Goal: Task Accomplishment & Management: Manage account settings

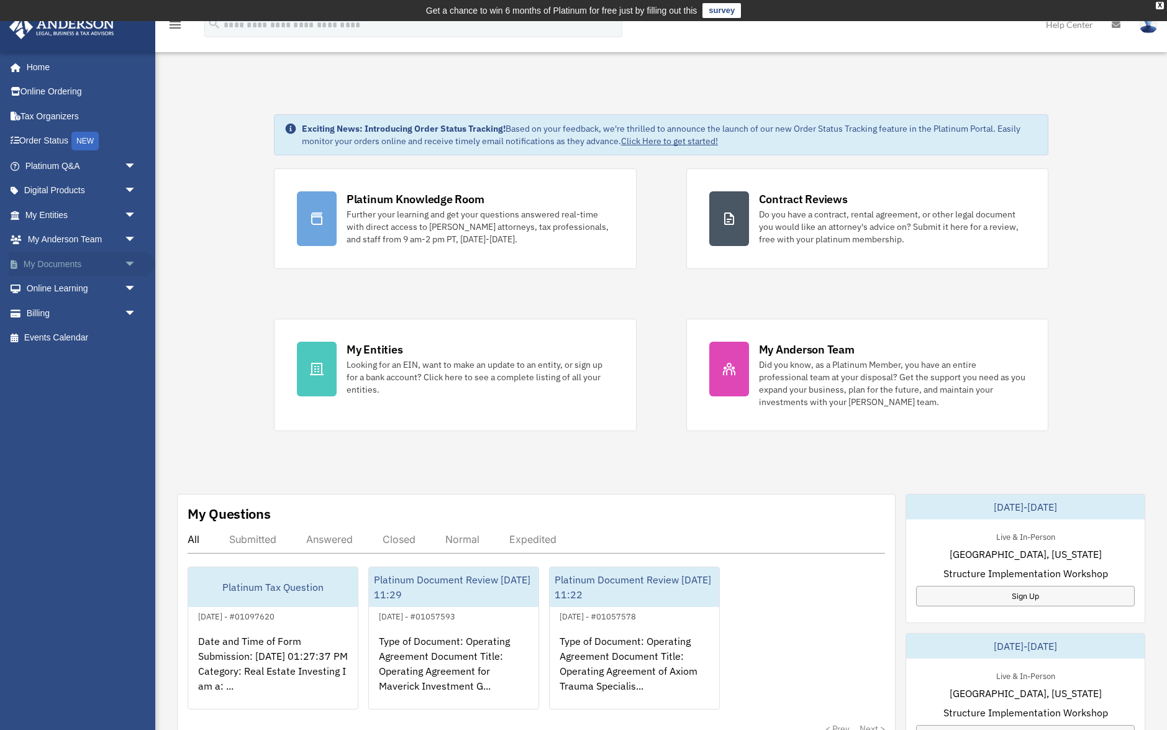
click at [68, 269] on link "My Documents arrow_drop_down" at bounding box center [82, 263] width 147 height 25
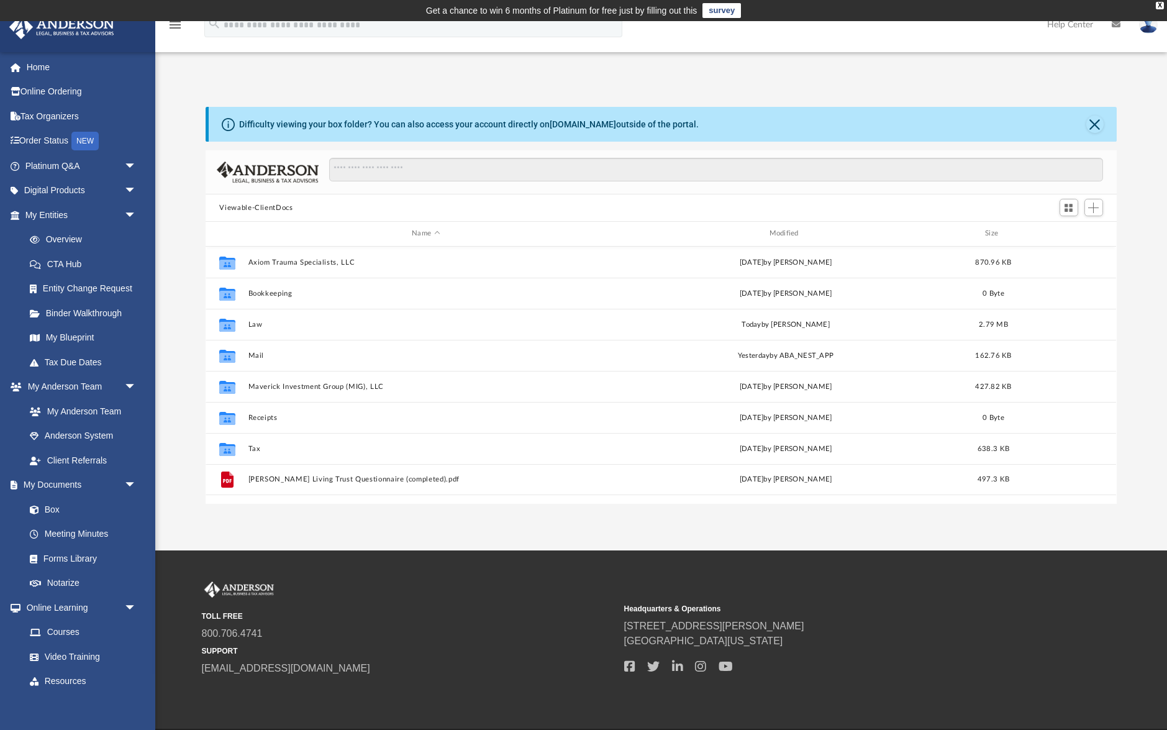
scroll to position [283, 910]
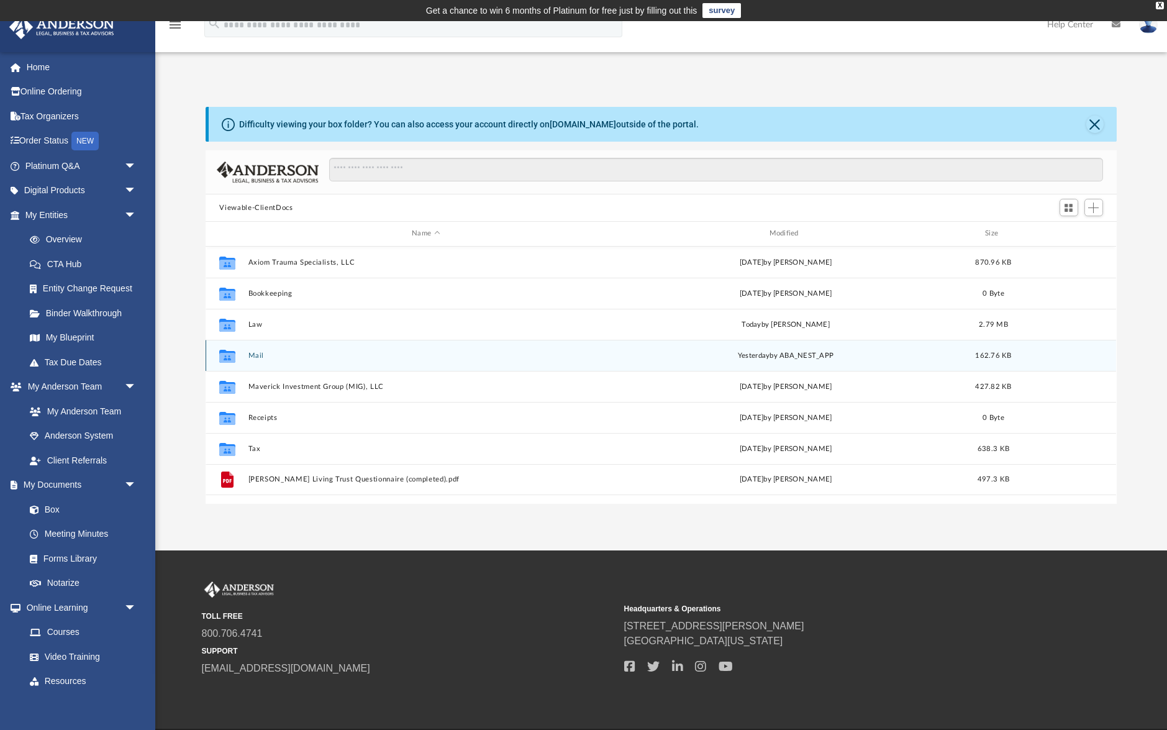
click at [262, 347] on div "Collaborated Folder Mail [DATE] by ABA_NEST_APP 162.76 KB" at bounding box center [661, 355] width 910 height 31
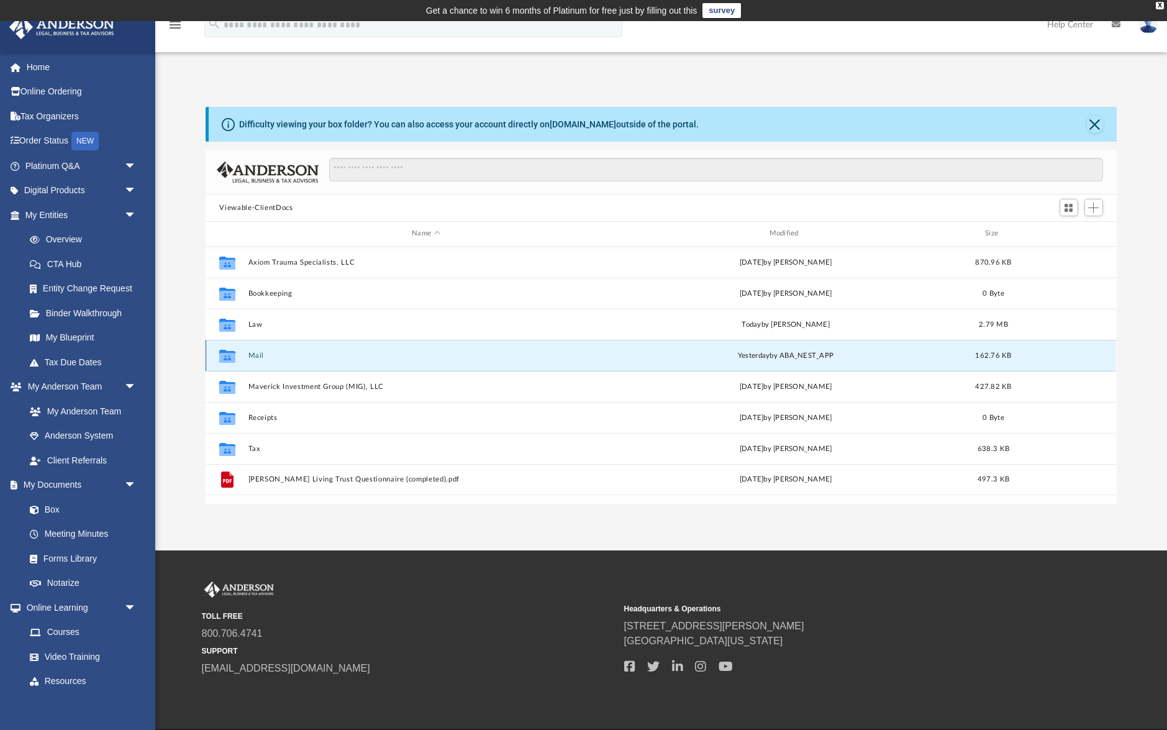
click at [259, 355] on button "Mail" at bounding box center [425, 355] width 355 height 8
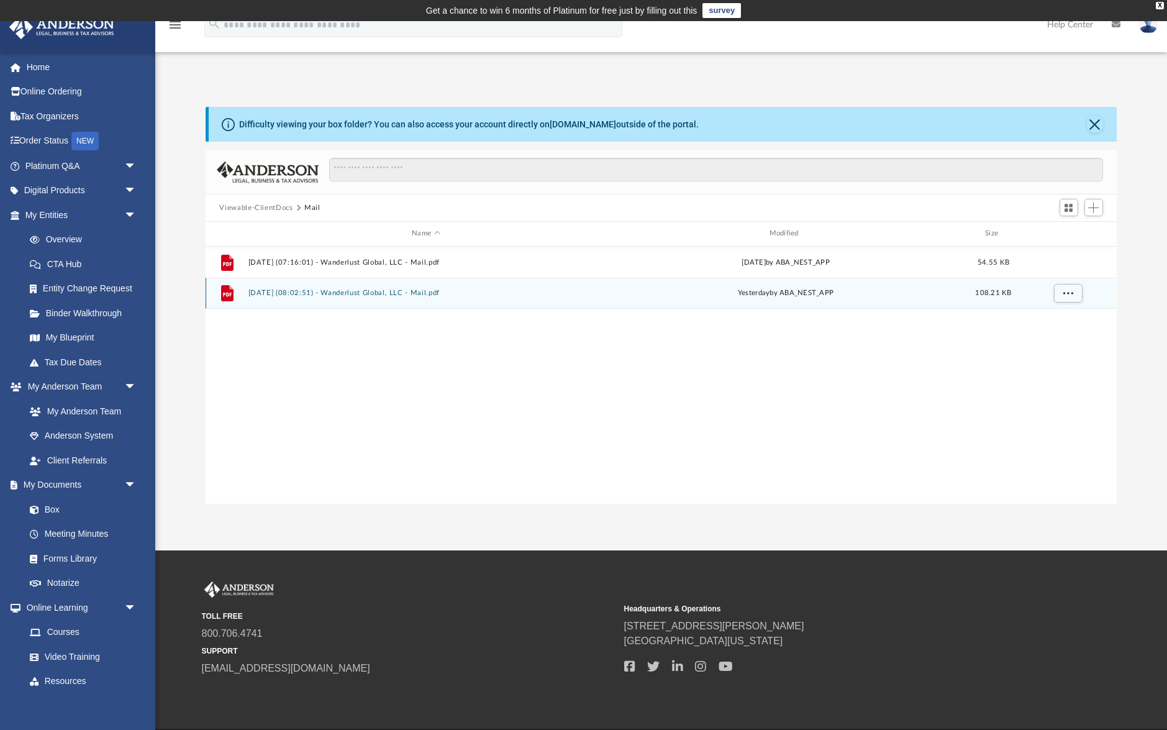
click at [615, 298] on div "File [DATE] (08:02:51) - Wanderlust Global, LLC - Mail.pdf [DATE] by ABA_NEST_A…" at bounding box center [661, 293] width 910 height 31
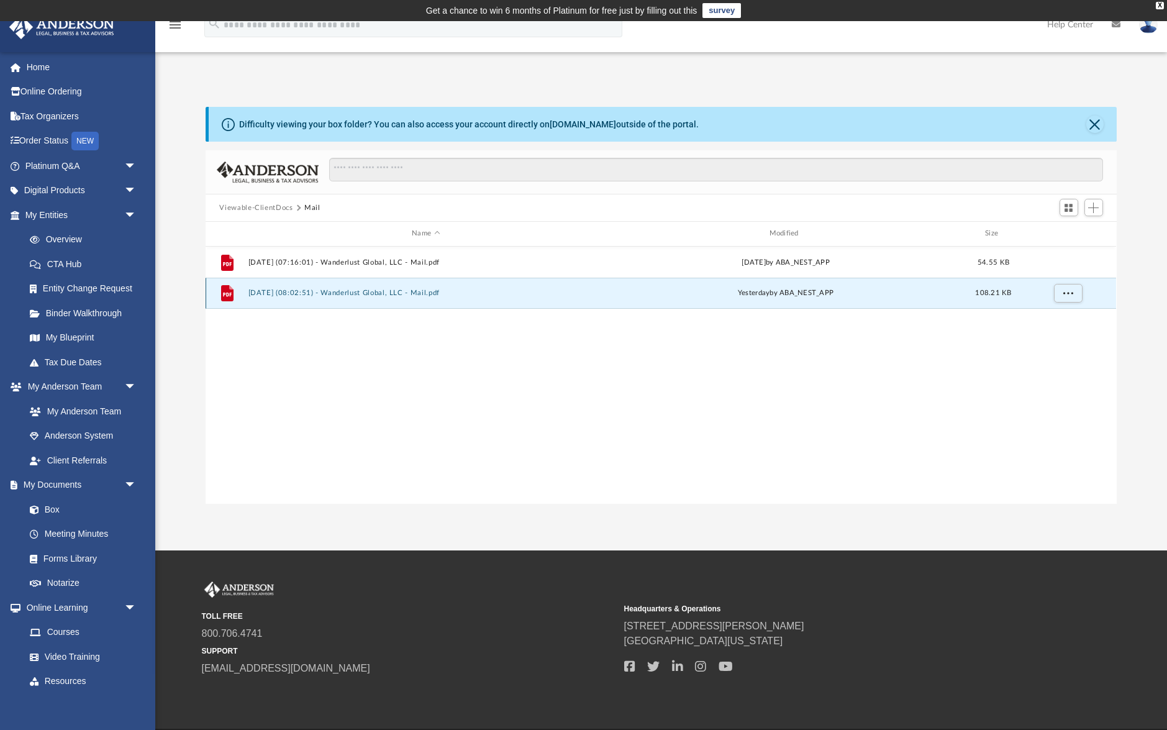
click at [415, 294] on button "[DATE] (08:02:51) - Wanderlust Global, LLC - Mail.pdf" at bounding box center [425, 293] width 355 height 8
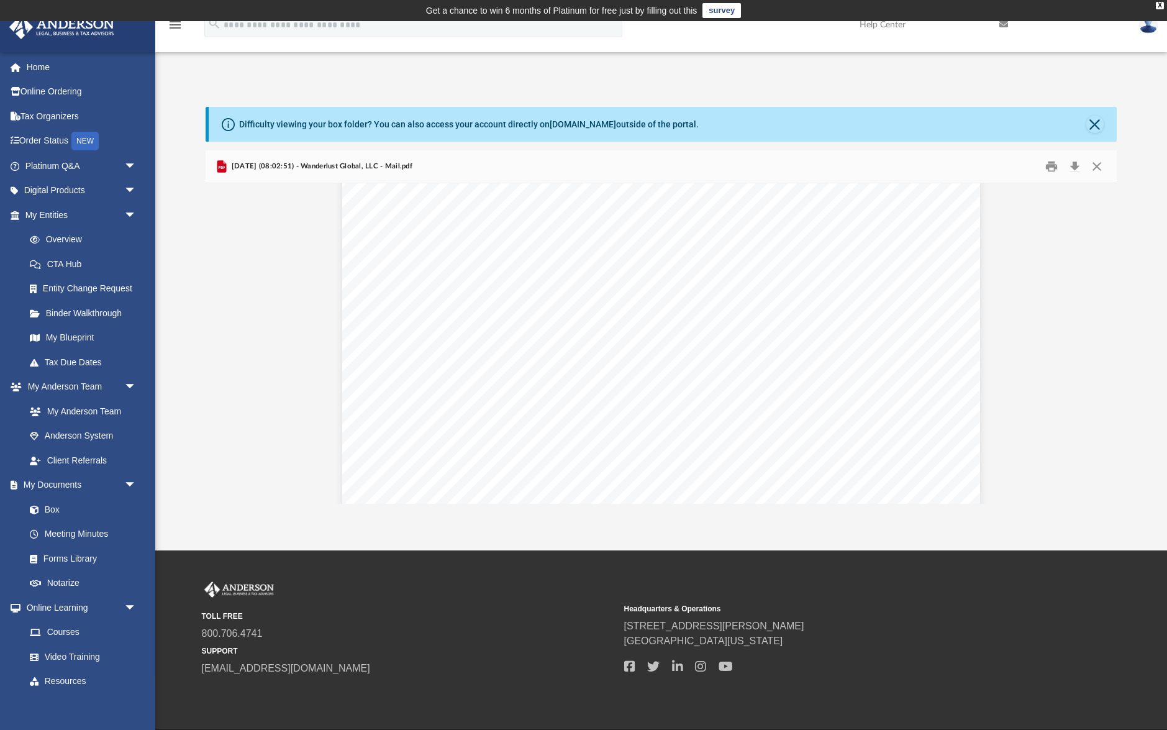
scroll to position [508, 0]
click at [294, 391] on div "Document Viewer" at bounding box center [661, 89] width 910 height 828
